Goal: Information Seeking & Learning: Learn about a topic

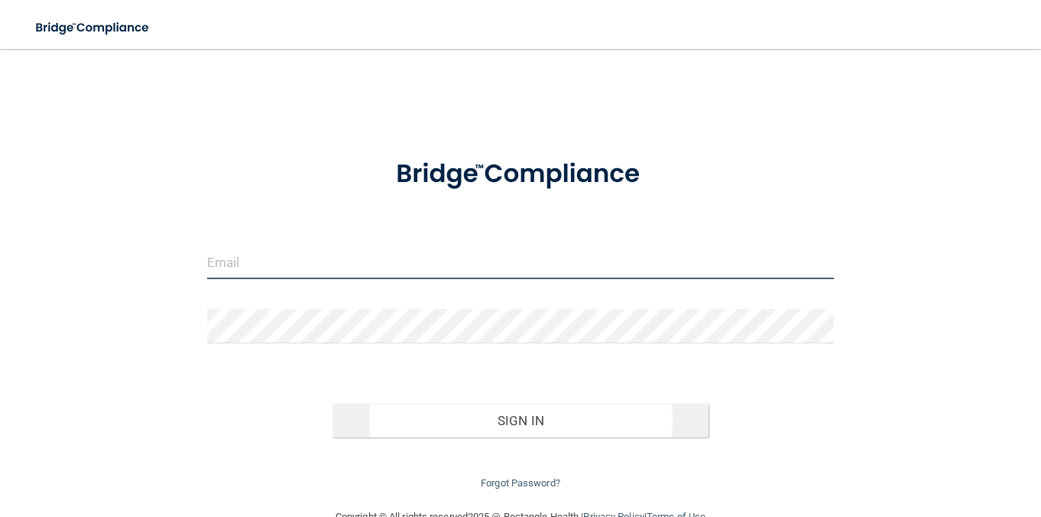
type input "[EMAIL_ADDRESS][DOMAIN_NAME]"
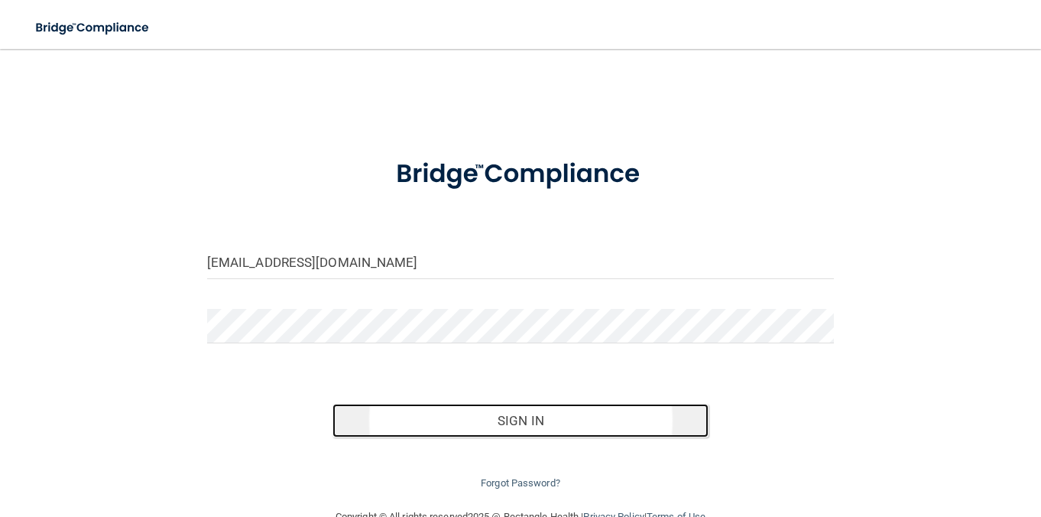
click at [528, 417] on button "Sign In" at bounding box center [521, 421] width 376 height 34
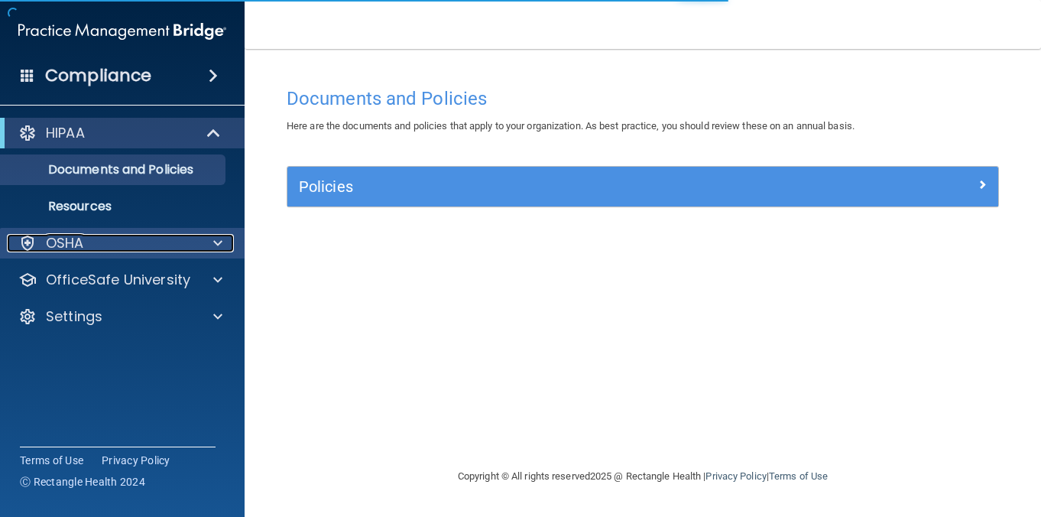
click at [196, 239] on div at bounding box center [215, 243] width 38 height 18
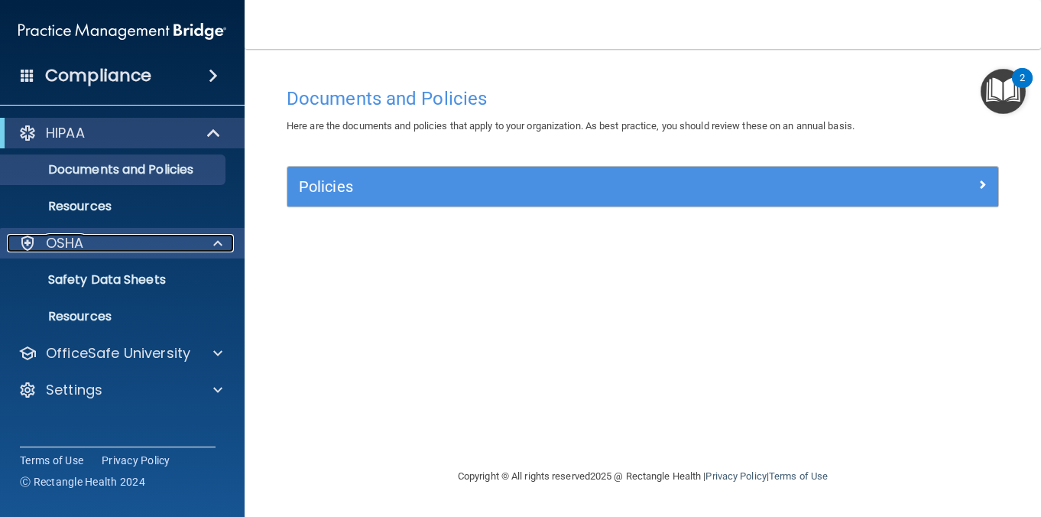
click at [106, 245] on div "OSHA" at bounding box center [102, 243] width 190 height 18
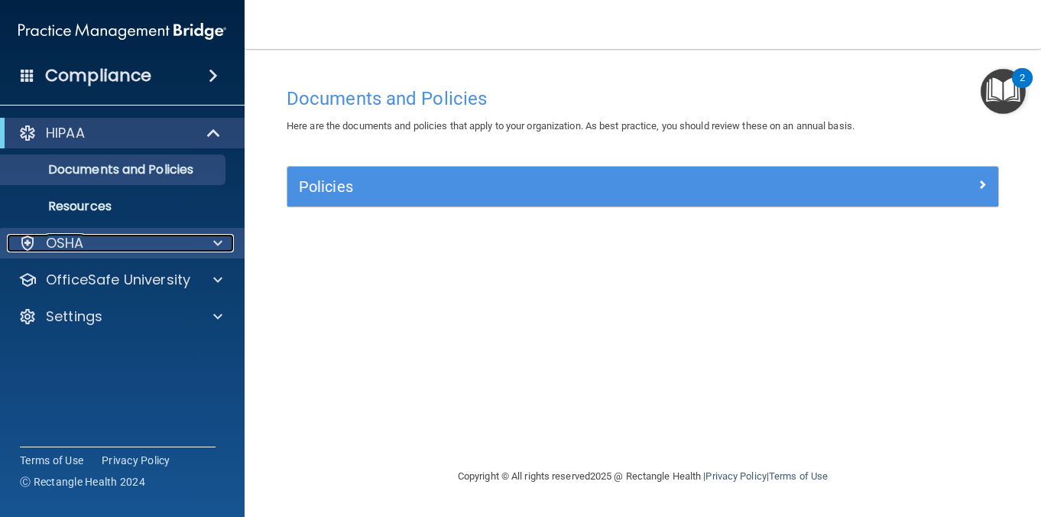
click at [141, 246] on div "OSHA" at bounding box center [102, 243] width 190 height 18
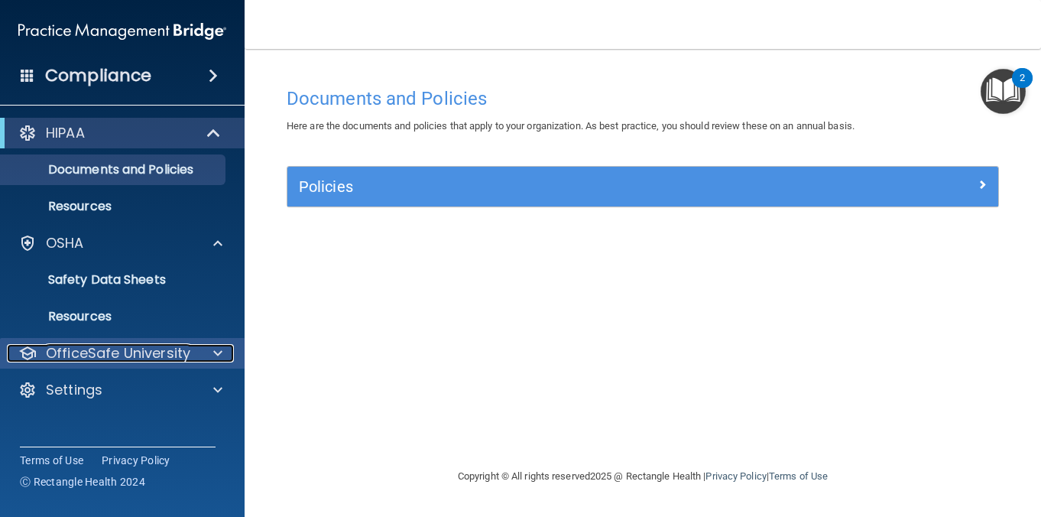
click at [185, 356] on p "OfficeSafe University" at bounding box center [118, 353] width 145 height 18
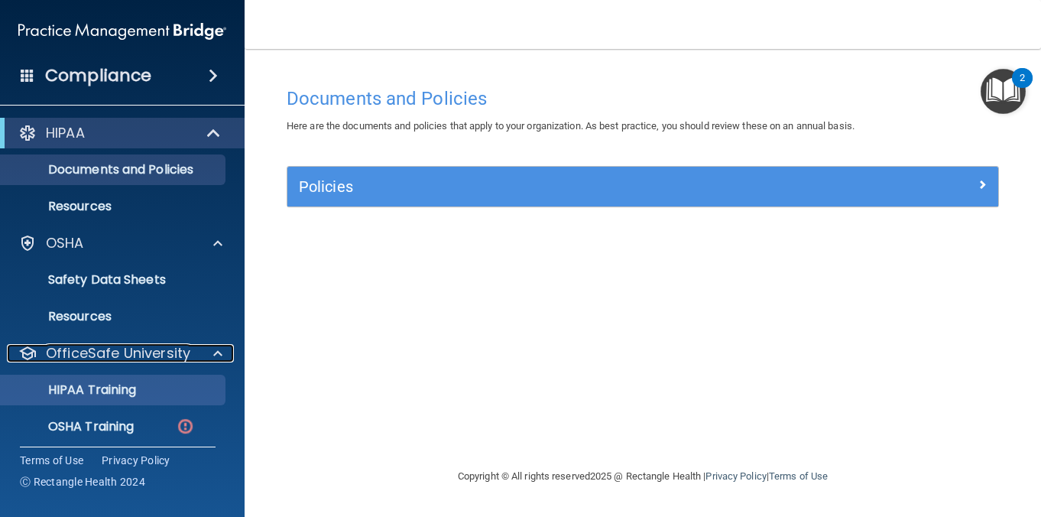
scroll to position [34, 0]
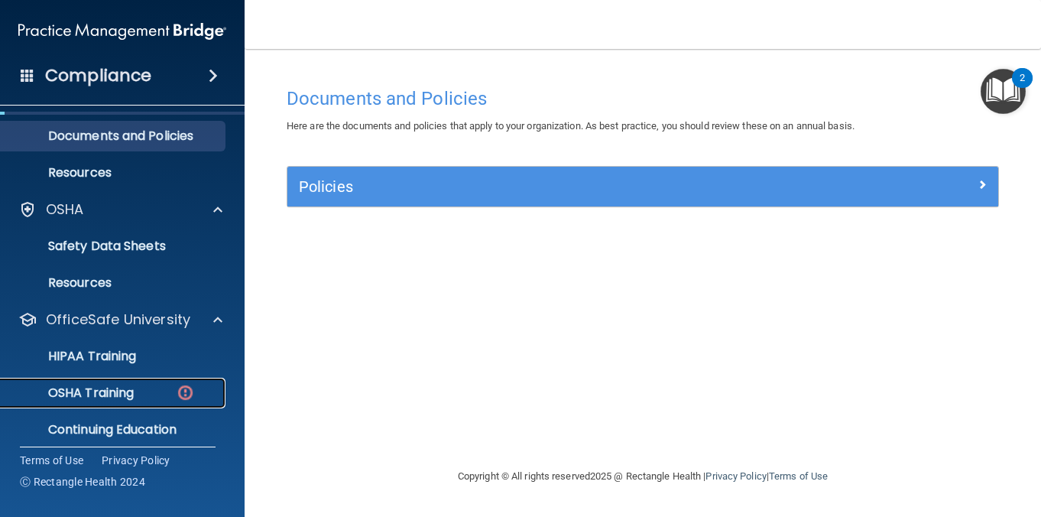
click at [173, 389] on div "OSHA Training" at bounding box center [114, 392] width 209 height 15
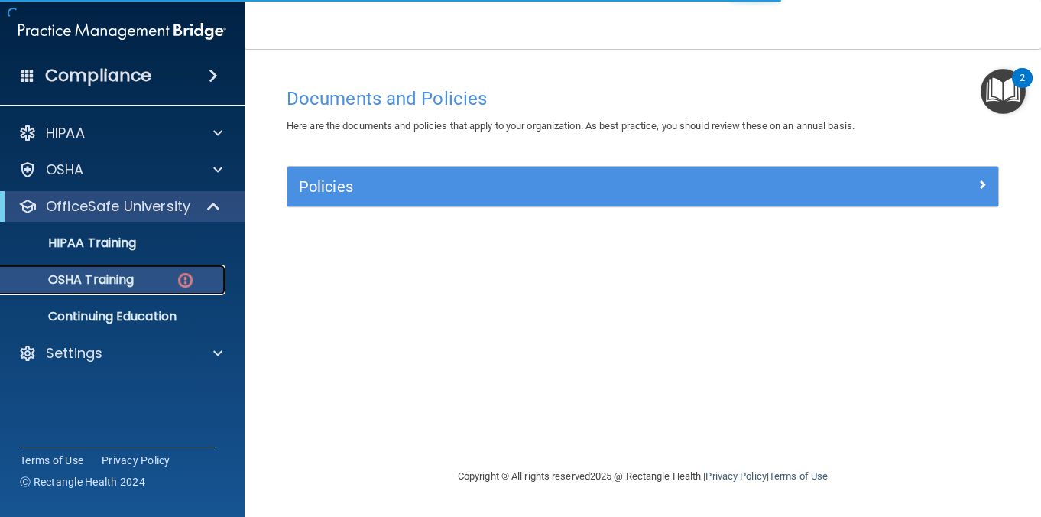
click at [106, 284] on p "OSHA Training" at bounding box center [72, 279] width 124 height 15
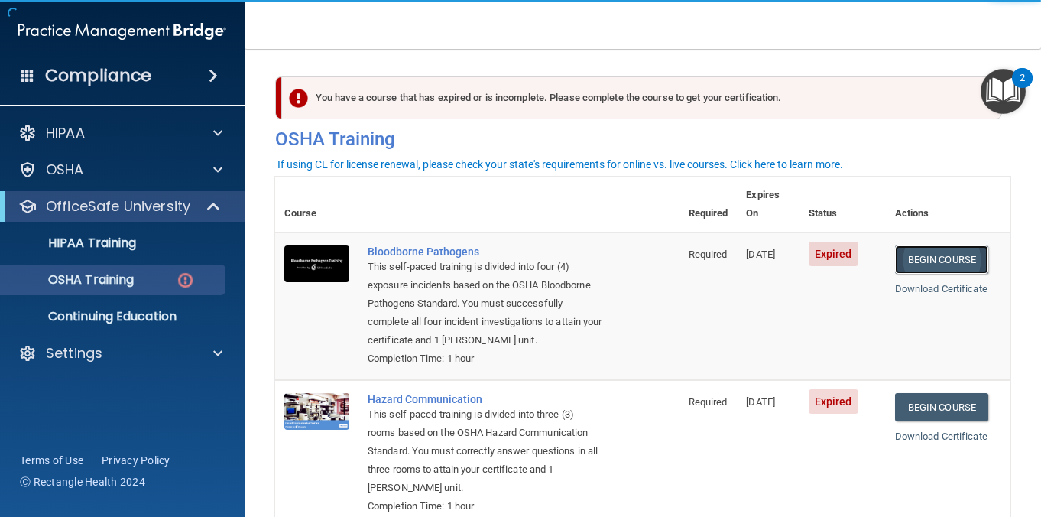
click at [967, 245] on link "Begin Course" at bounding box center [941, 259] width 93 height 28
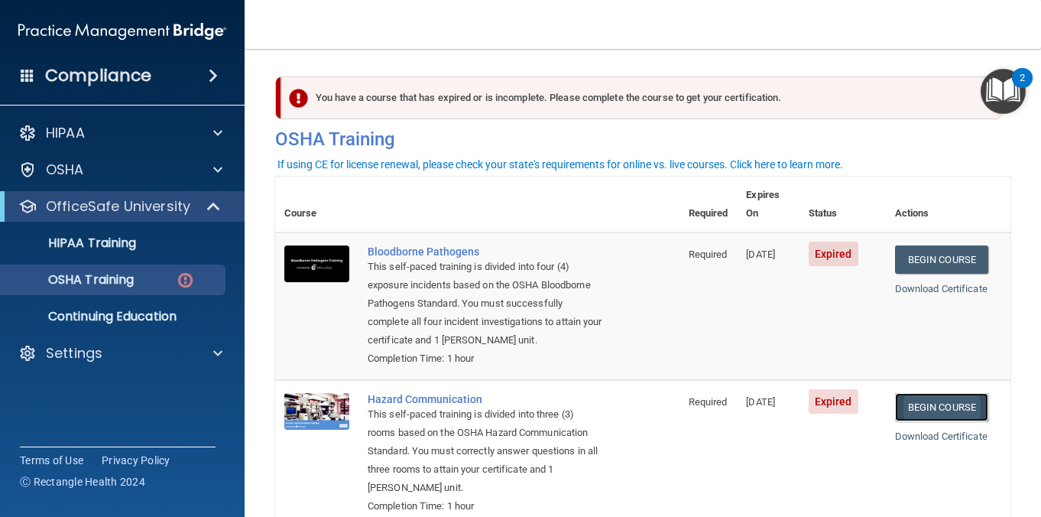
click at [934, 393] on link "Begin Course" at bounding box center [941, 407] width 93 height 28
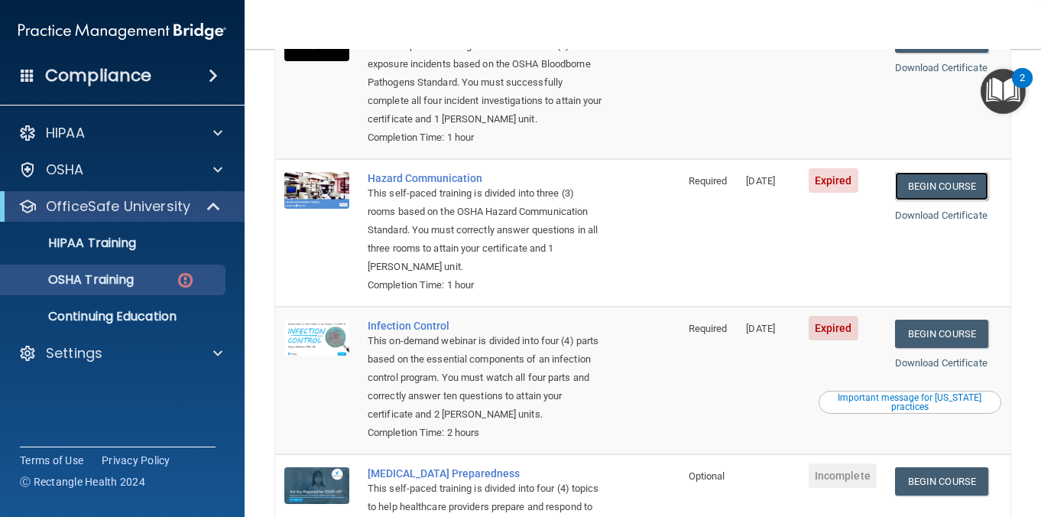
scroll to position [225, 0]
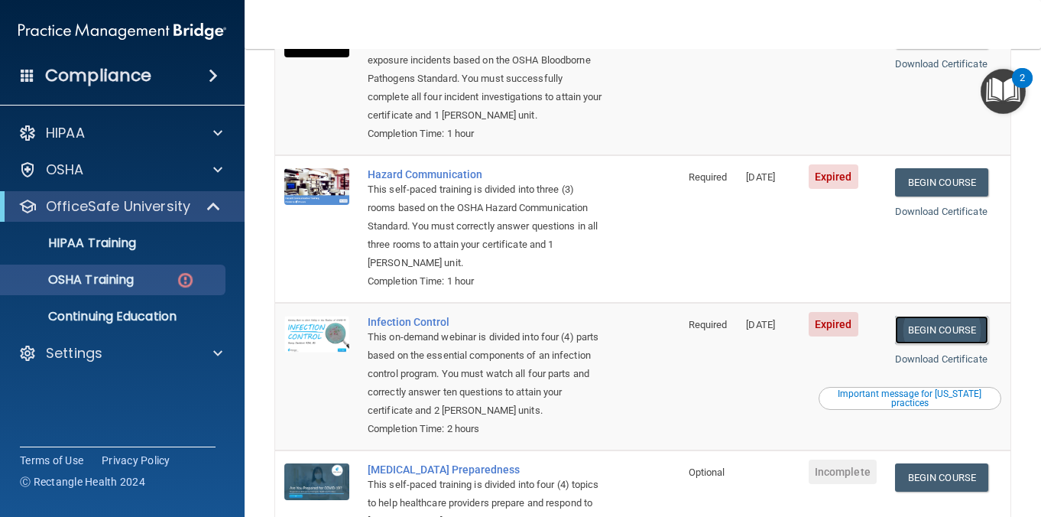
click at [953, 316] on link "Begin Course" at bounding box center [941, 330] width 93 height 28
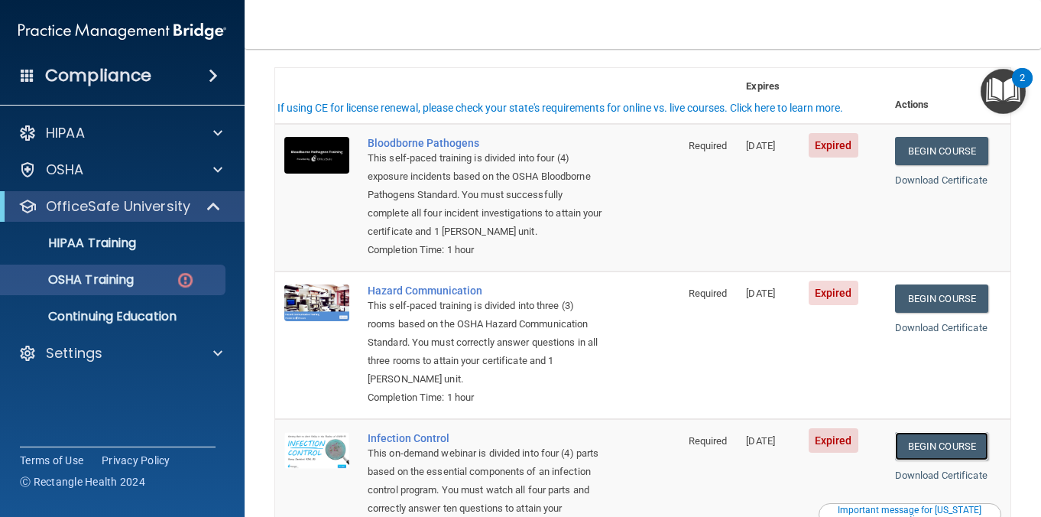
scroll to position [0, 0]
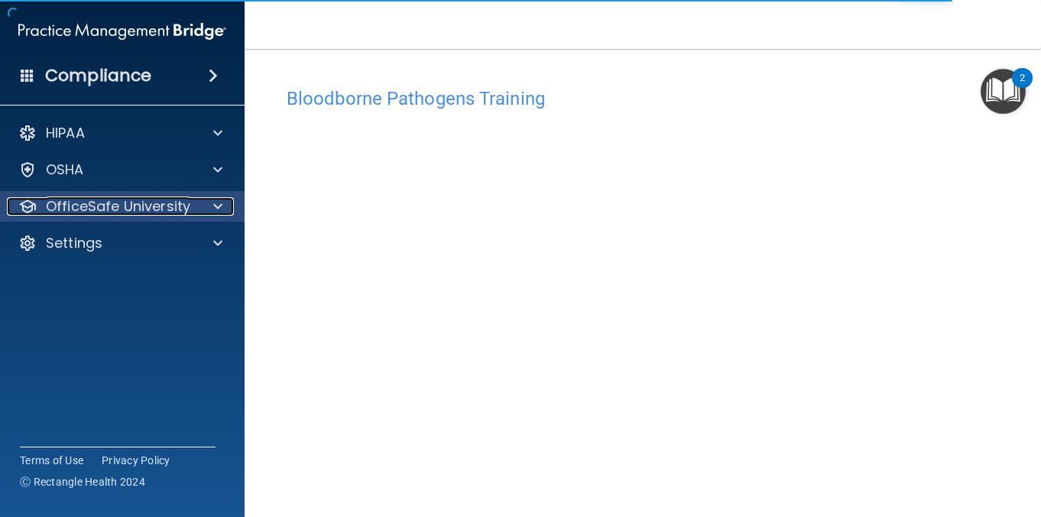
click at [131, 214] on p "OfficeSafe University" at bounding box center [118, 206] width 145 height 18
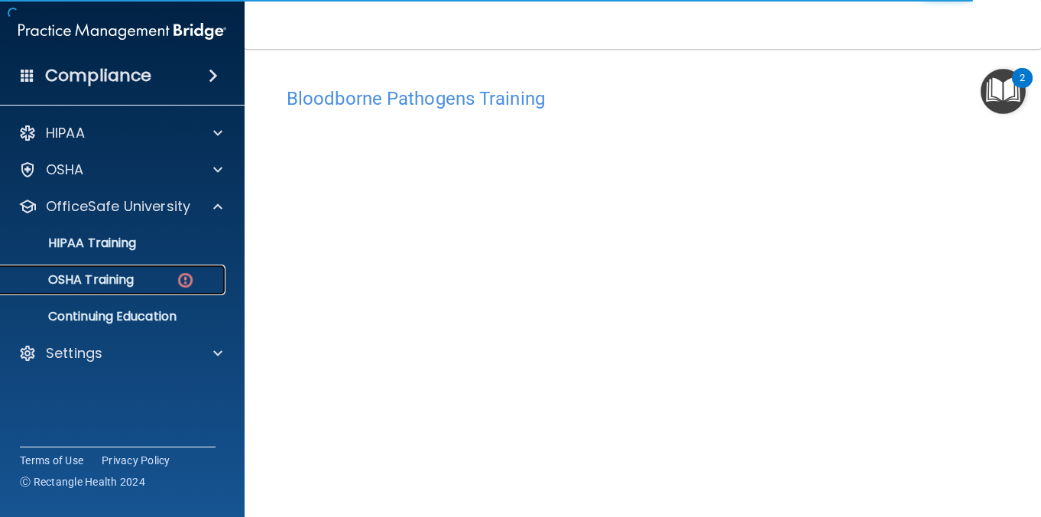
click at [151, 285] on div "OSHA Training" at bounding box center [114, 279] width 209 height 15
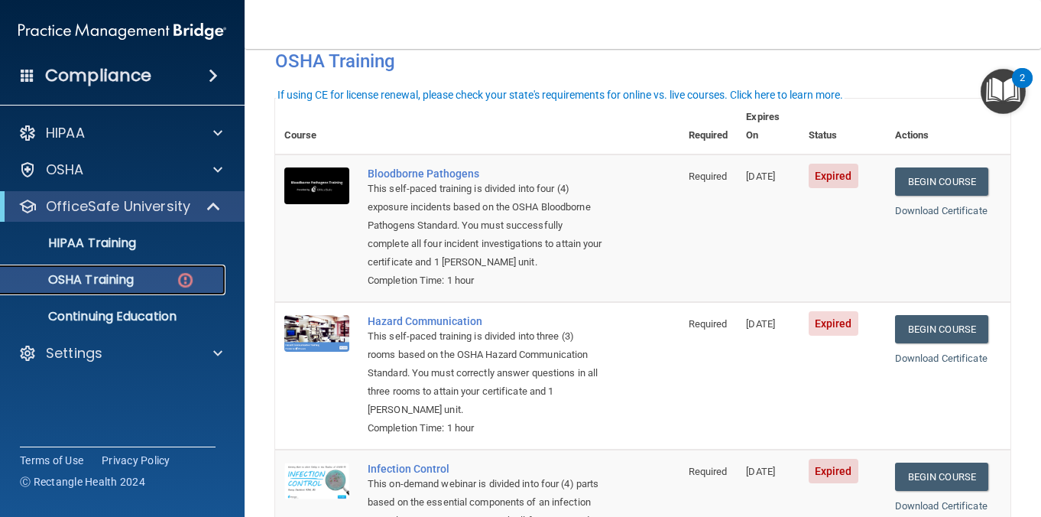
scroll to position [84, 0]
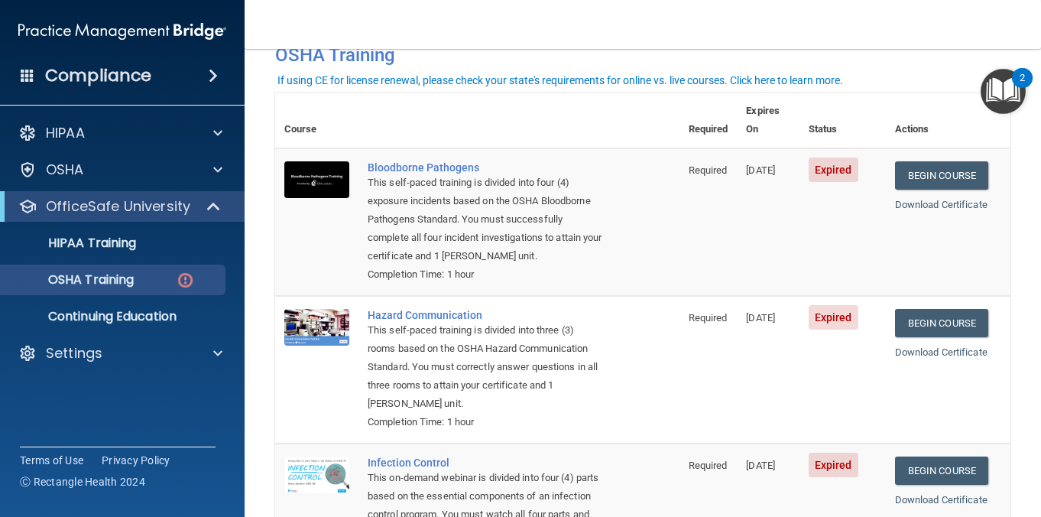
click at [944, 174] on td "Begin Course Download Certificate" at bounding box center [948, 222] width 125 height 148
click at [944, 161] on link "Begin Course" at bounding box center [941, 175] width 93 height 28
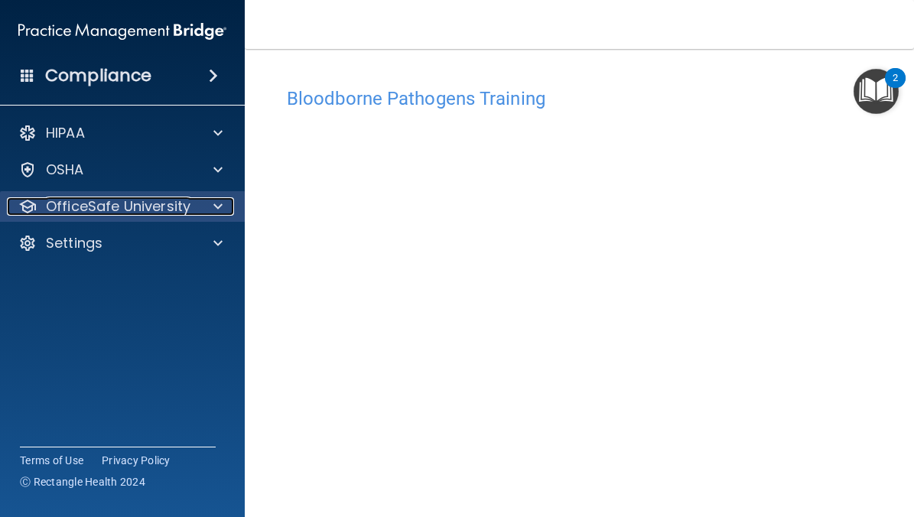
click at [203, 205] on div at bounding box center [215, 206] width 38 height 18
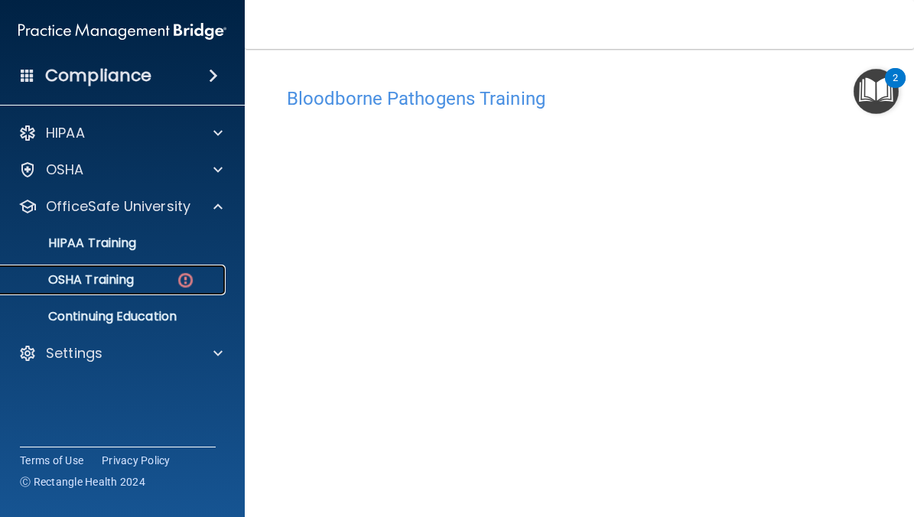
click at [107, 276] on p "OSHA Training" at bounding box center [72, 279] width 124 height 15
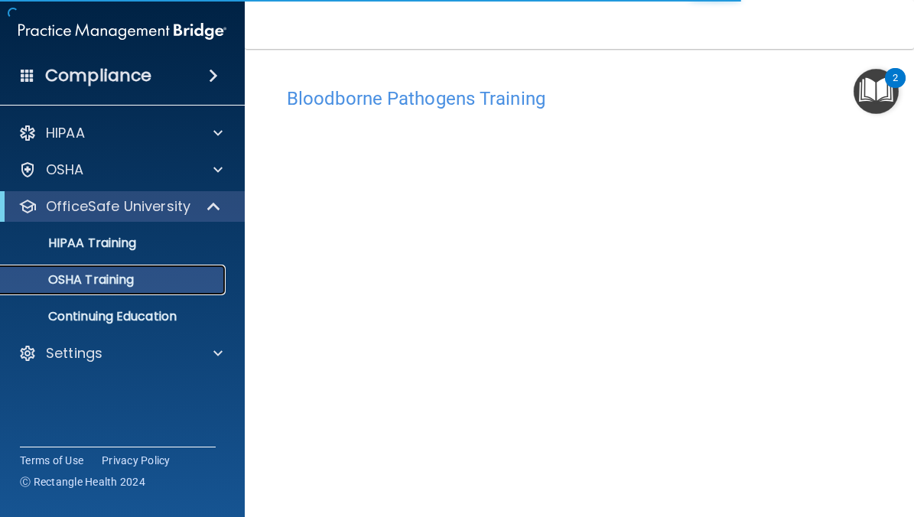
click at [128, 284] on p "OSHA Training" at bounding box center [72, 279] width 124 height 15
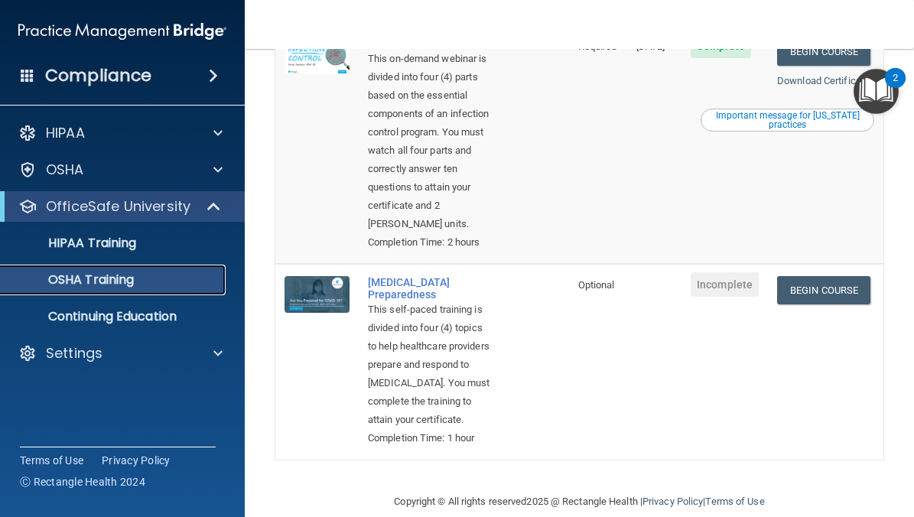
scroll to position [583, 0]
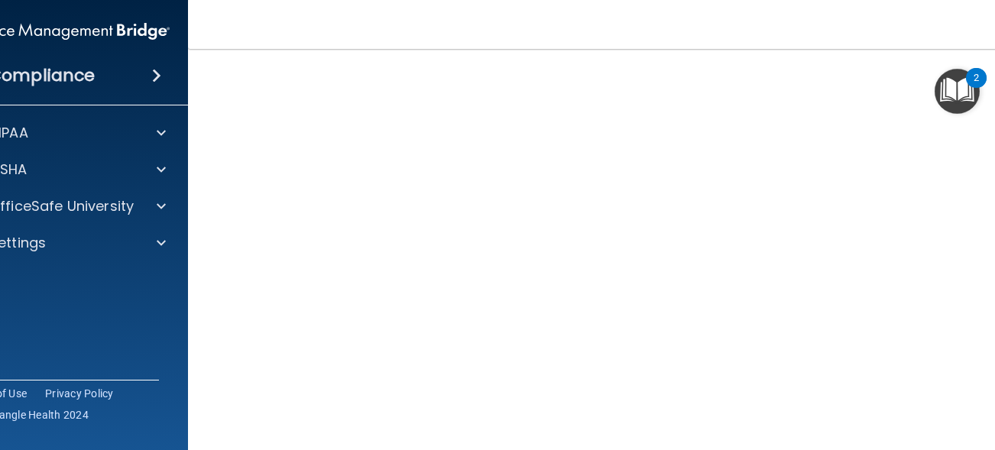
scroll to position [174, 0]
click at [716, 5] on nav "Toggle navigation Jessica Kammerer jkammerer@sirmpc.com Manage My Enterprise Sp…" at bounding box center [620, 24] width 864 height 49
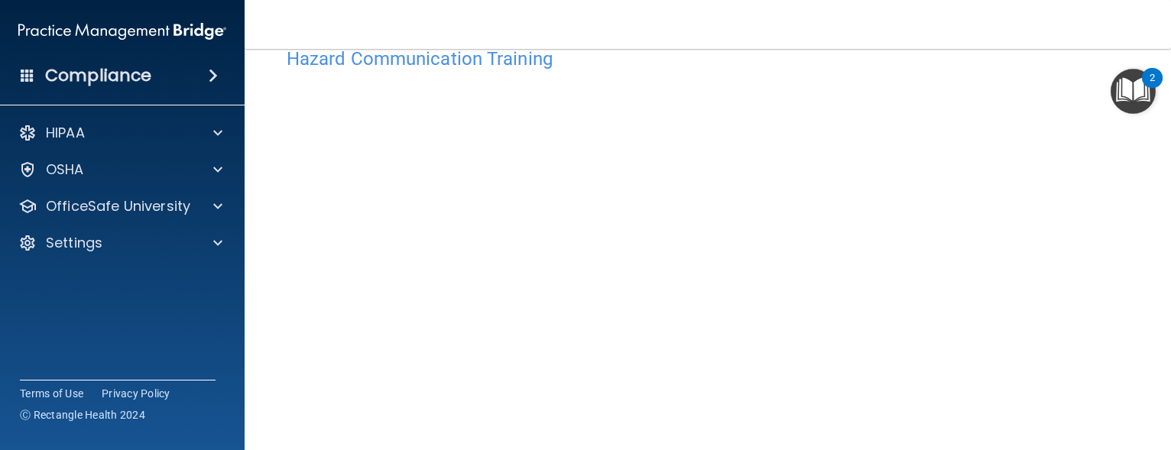
scroll to position [0, 0]
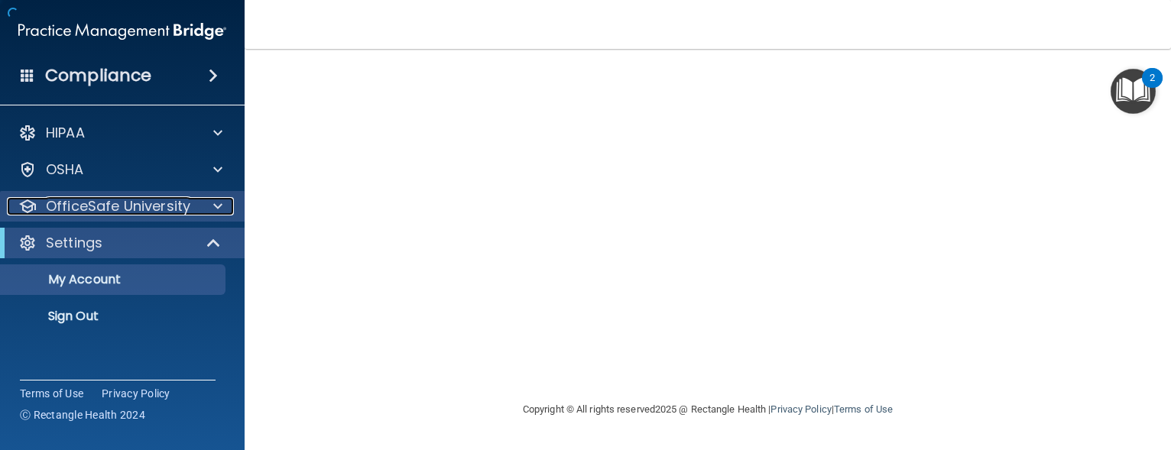
click at [169, 203] on p "OfficeSafe University" at bounding box center [118, 206] width 145 height 18
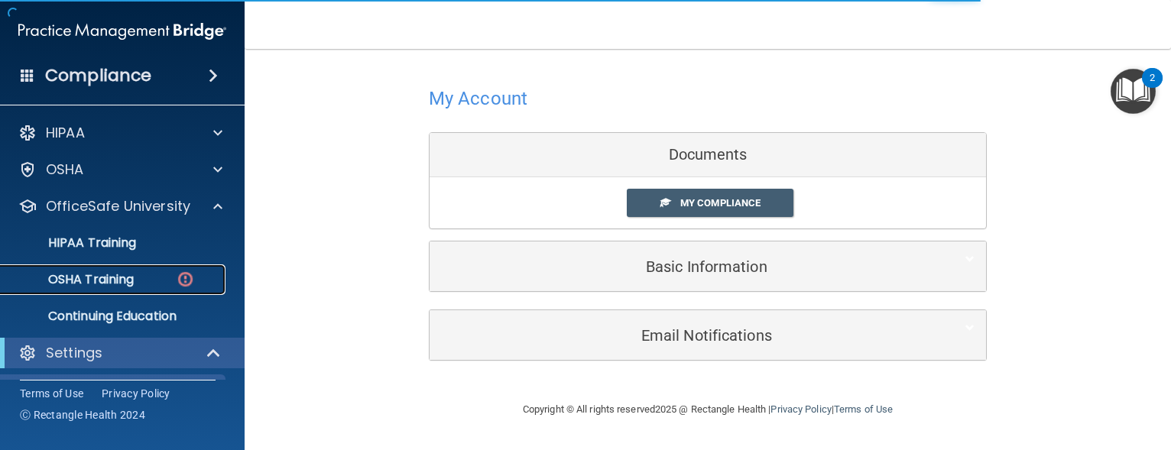
click at [128, 277] on p "OSHA Training" at bounding box center [72, 279] width 124 height 15
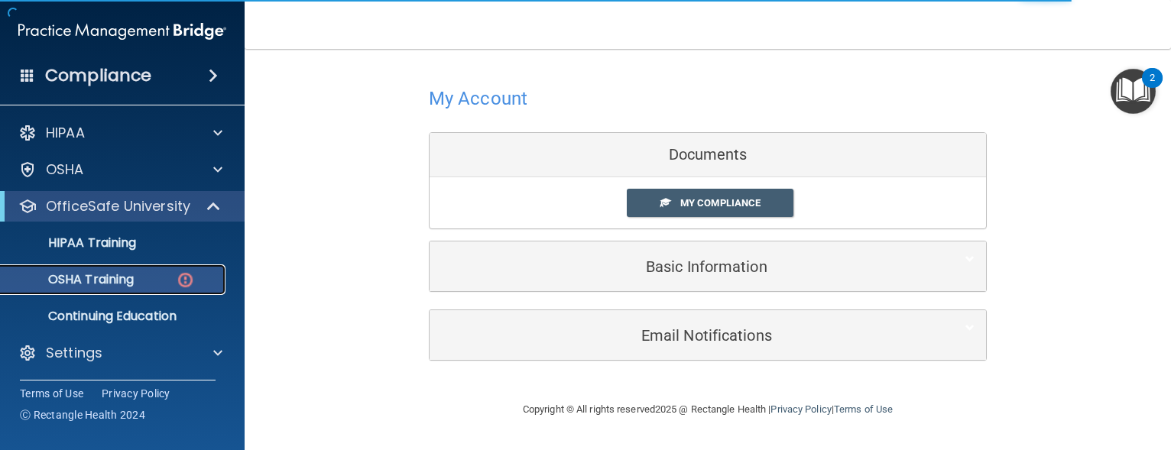
click at [132, 280] on p "OSHA Training" at bounding box center [72, 279] width 124 height 15
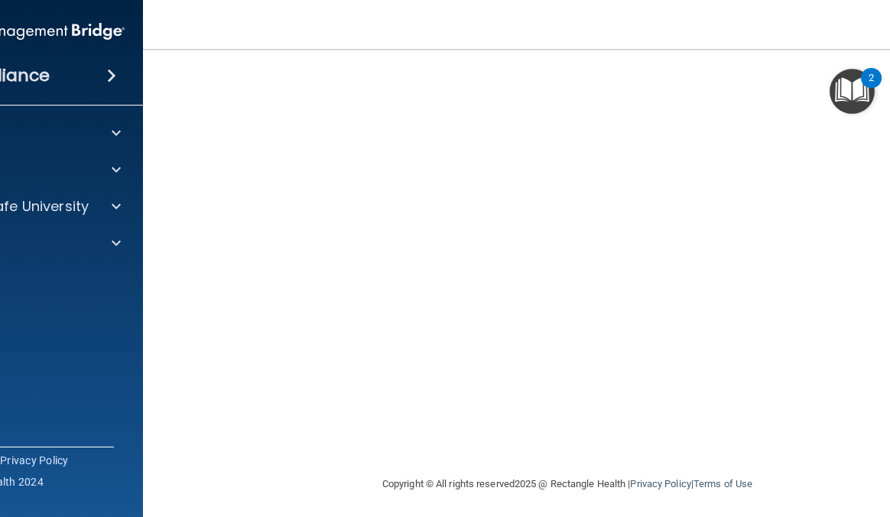
scroll to position [138, 0]
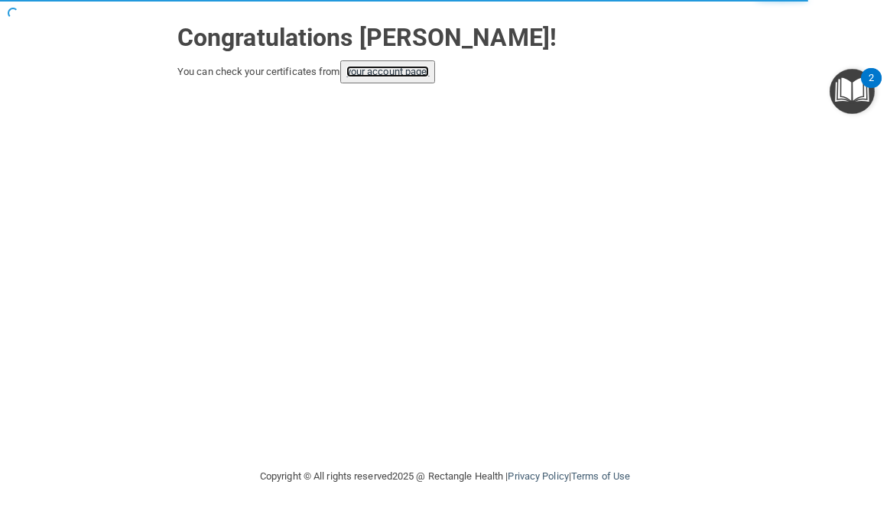
click at [406, 76] on link "your account page!" at bounding box center [387, 71] width 83 height 11
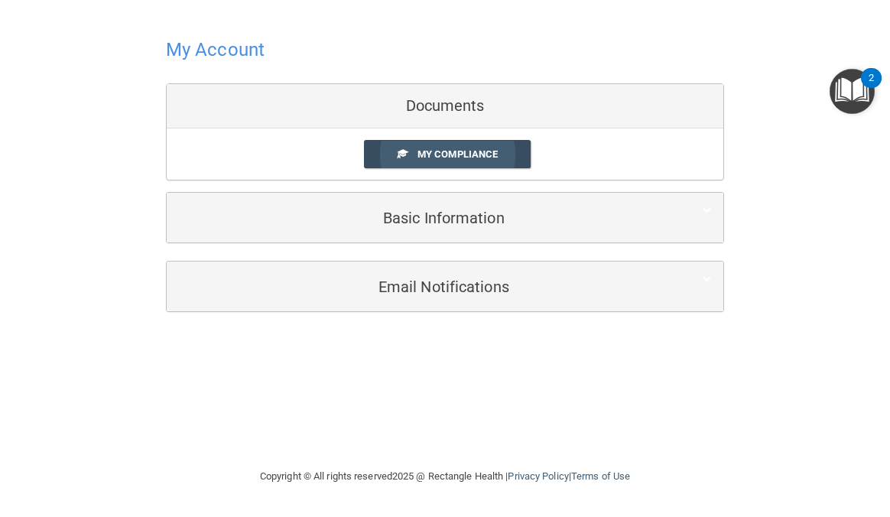
click at [429, 141] on link "My Compliance" at bounding box center [447, 154] width 167 height 28
